Goal: Find specific page/section: Find specific page/section

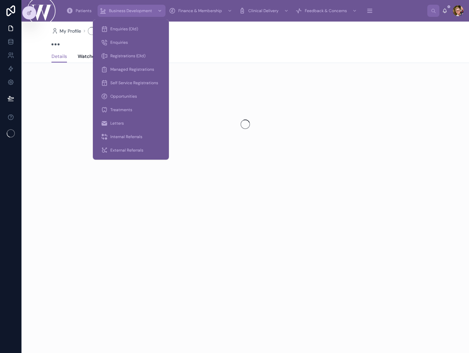
click at [119, 10] on span "Business Development" at bounding box center [130, 10] width 43 height 5
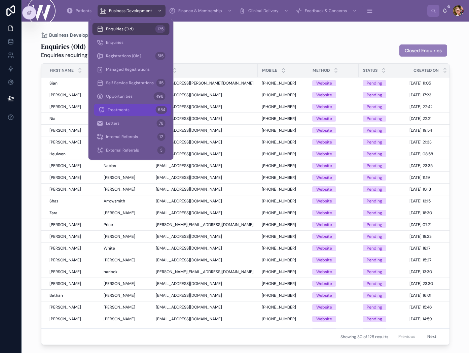
click at [118, 111] on span "Treatments" at bounding box center [119, 109] width 22 height 5
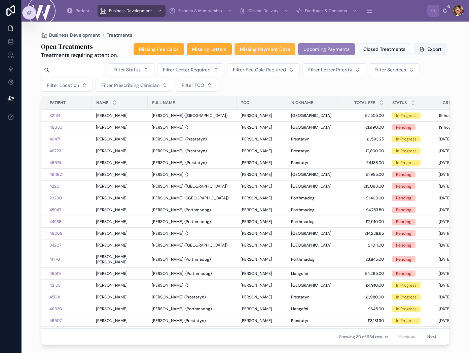
click at [275, 47] on span "Missing Payment Date" at bounding box center [265, 49] width 50 height 7
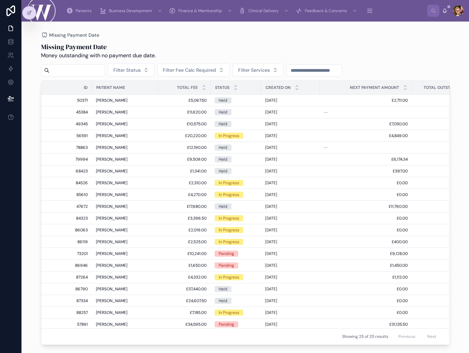
click at [321, 70] on input "text" at bounding box center [314, 70] width 55 height 9
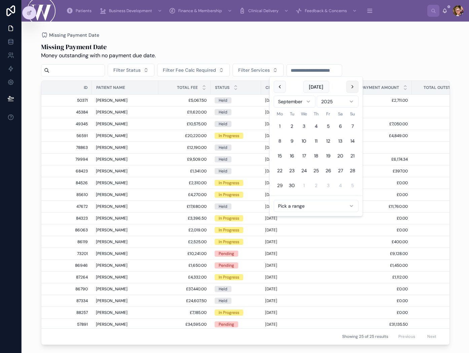
click at [353, 87] on button at bounding box center [353, 87] width 12 height 12
click at [303, 124] on button "1" at bounding box center [304, 126] width 12 height 12
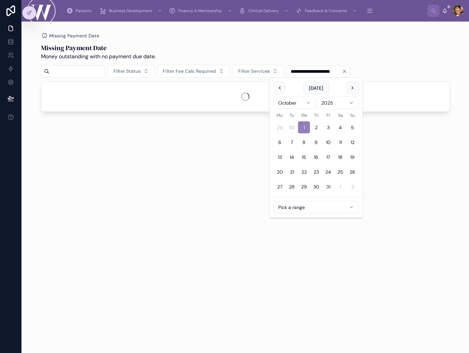
click at [328, 184] on button "31" at bounding box center [328, 186] width 12 height 12
type input "**********"
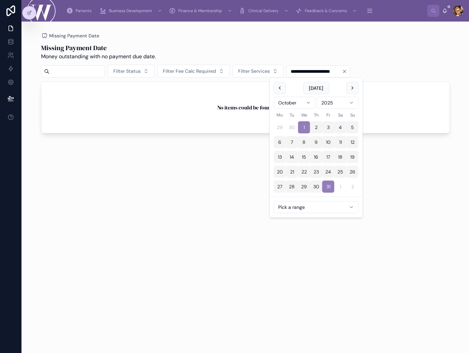
click at [331, 49] on div "Missing Payment Date Money outstanding with no payment due date." at bounding box center [245, 52] width 409 height 18
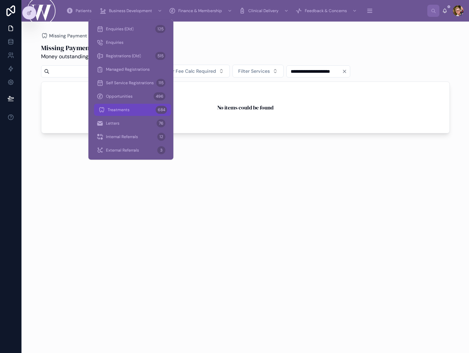
click at [135, 107] on div "Treatments 684" at bounding box center [132, 109] width 69 height 11
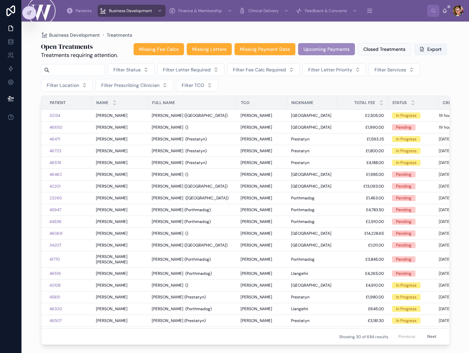
click at [320, 46] on span "Upcoming Payments" at bounding box center [327, 49] width 46 height 7
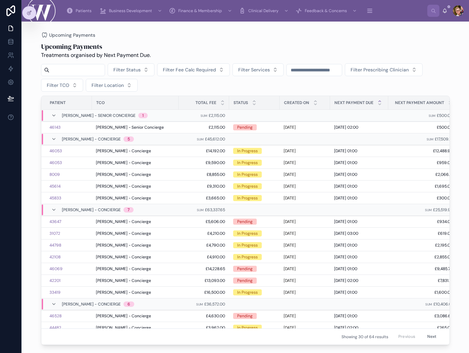
click at [317, 70] on input "text" at bounding box center [314, 69] width 55 height 9
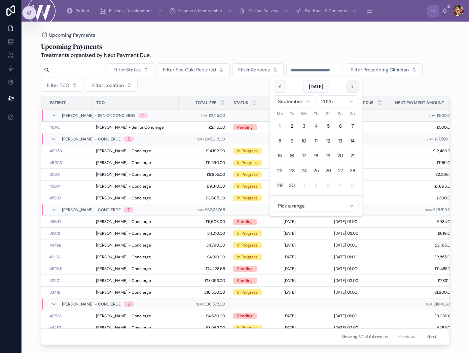
click at [355, 83] on button at bounding box center [353, 86] width 12 height 12
click at [303, 122] on button "1" at bounding box center [304, 126] width 12 height 12
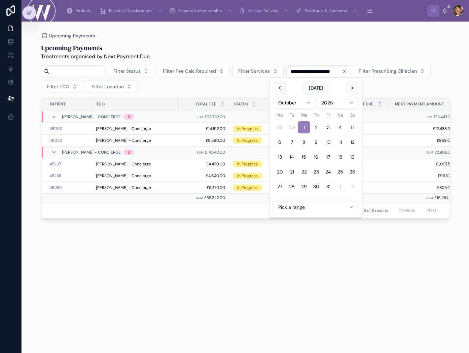
click at [327, 186] on button "31" at bounding box center [328, 186] width 12 height 12
type input "**********"
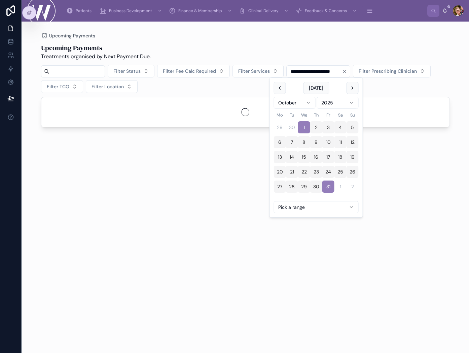
click at [381, 53] on div "Upcoming Payments Treatments organised by Next Payment Due." at bounding box center [245, 52] width 409 height 18
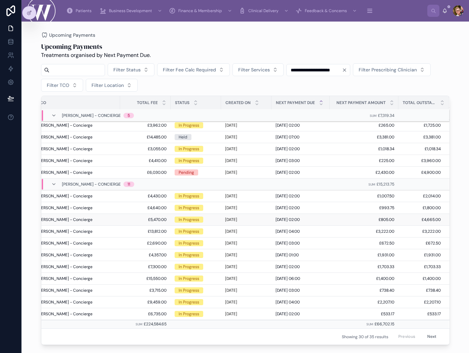
scroll to position [0, 64]
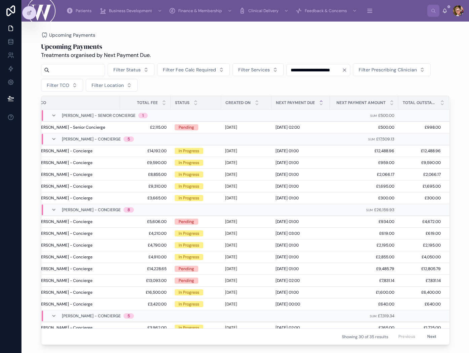
click at [317, 99] on div "Next Payment Due" at bounding box center [301, 102] width 58 height 13
click at [319, 101] on icon at bounding box center [321, 101] width 4 height 4
click at [320, 105] on icon at bounding box center [321, 104] width 2 height 1
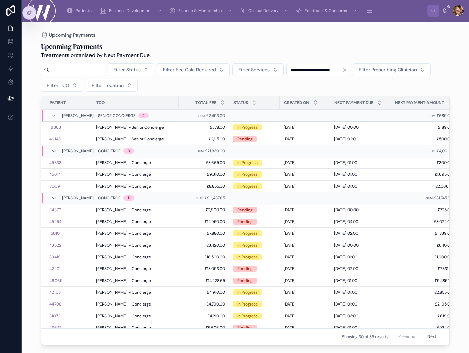
click at [316, 100] on icon at bounding box center [315, 101] width 4 height 4
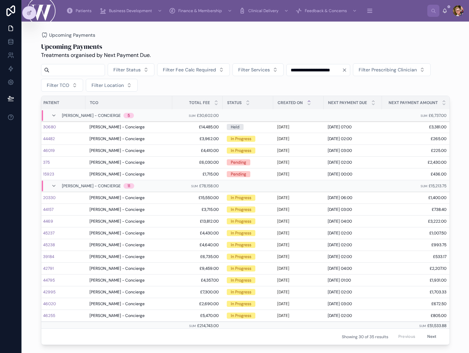
scroll to position [203, 6]
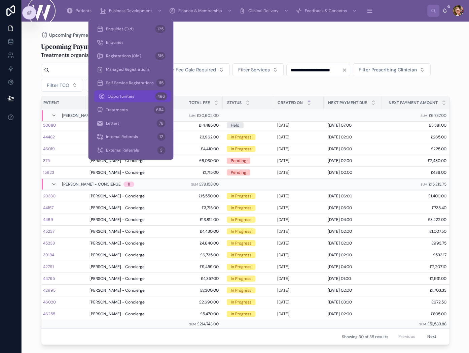
click at [131, 96] on span "Opportunities" at bounding box center [121, 96] width 27 height 5
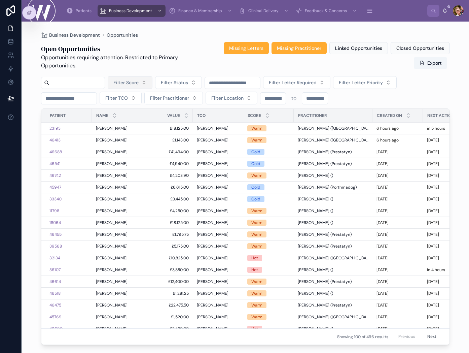
click at [137, 82] on span "Filter Score" at bounding box center [125, 82] width 25 height 7
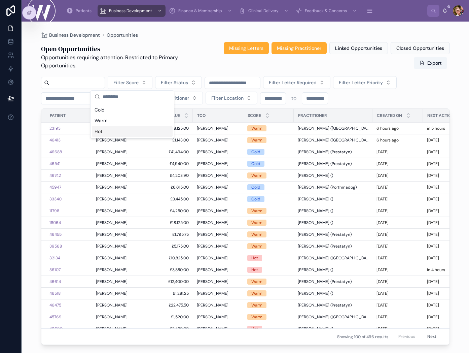
click at [130, 132] on div "Hot" at bounding box center [132, 131] width 81 height 11
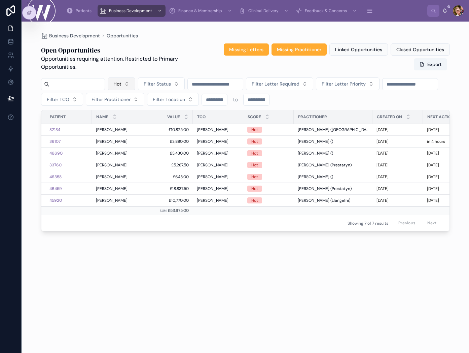
click at [120, 84] on span "Hot" at bounding box center [117, 83] width 8 height 7
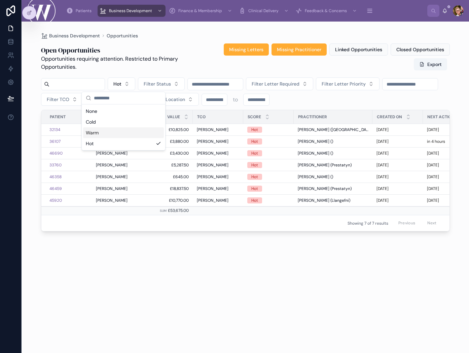
click at [116, 133] on div "Warm" at bounding box center [123, 132] width 81 height 11
